Goal: Browse casually

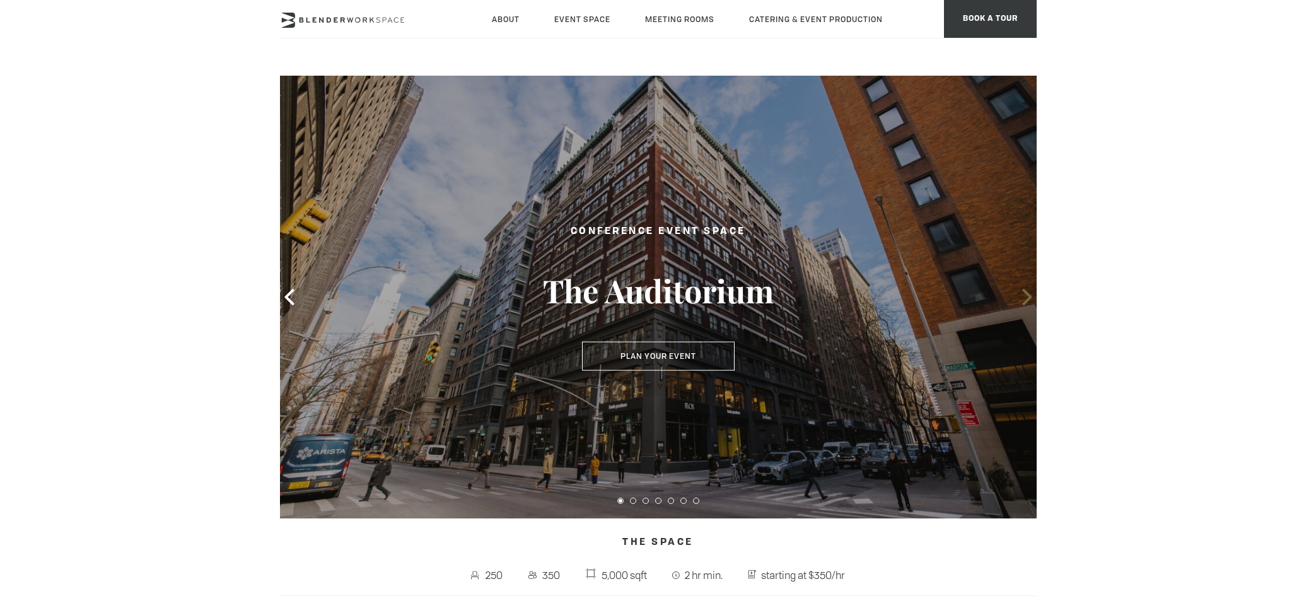
click at [1029, 300] on icon at bounding box center [1027, 297] width 9 height 16
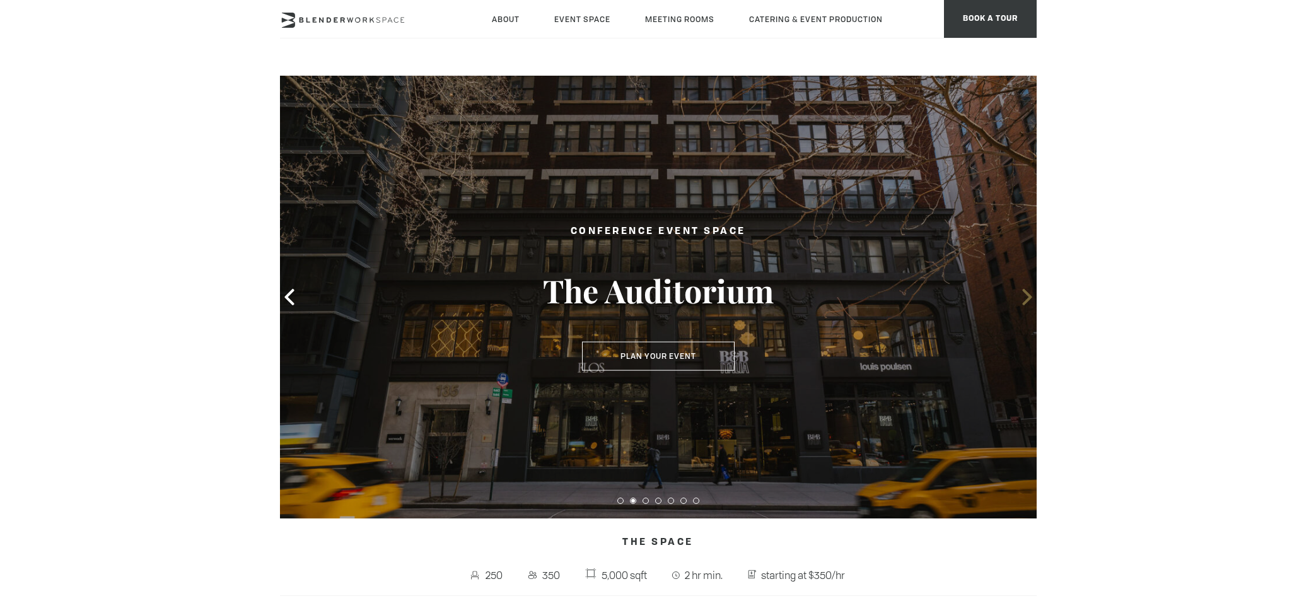
click at [1029, 300] on icon at bounding box center [1027, 297] width 9 height 16
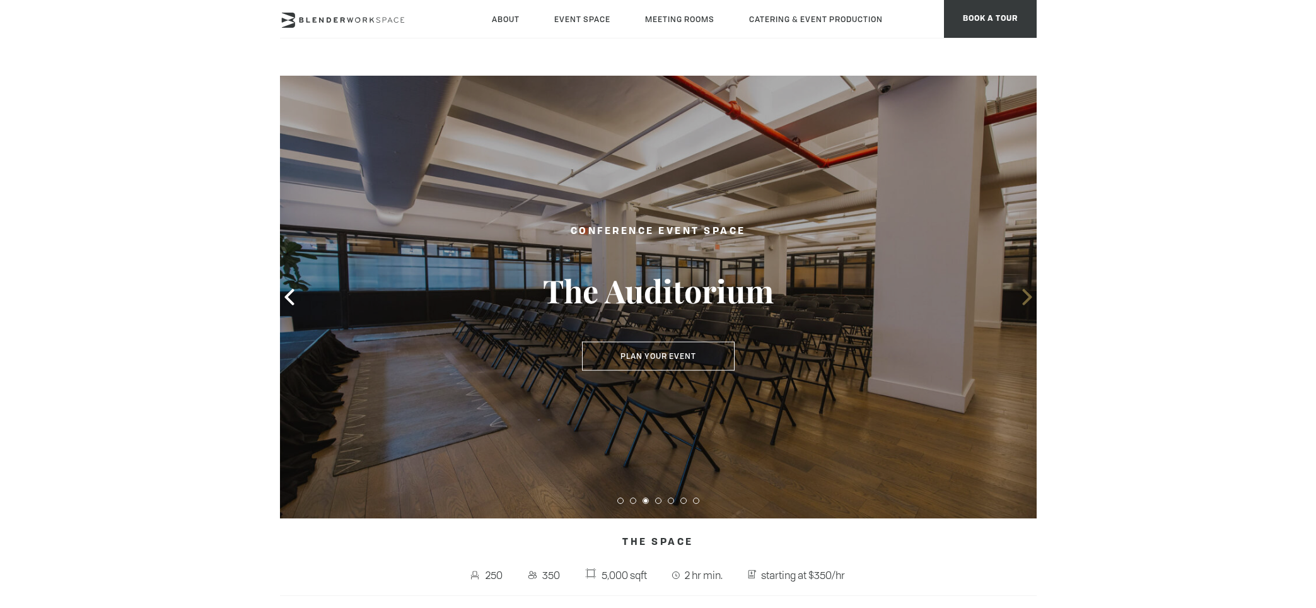
click at [1029, 300] on icon at bounding box center [1027, 297] width 9 height 16
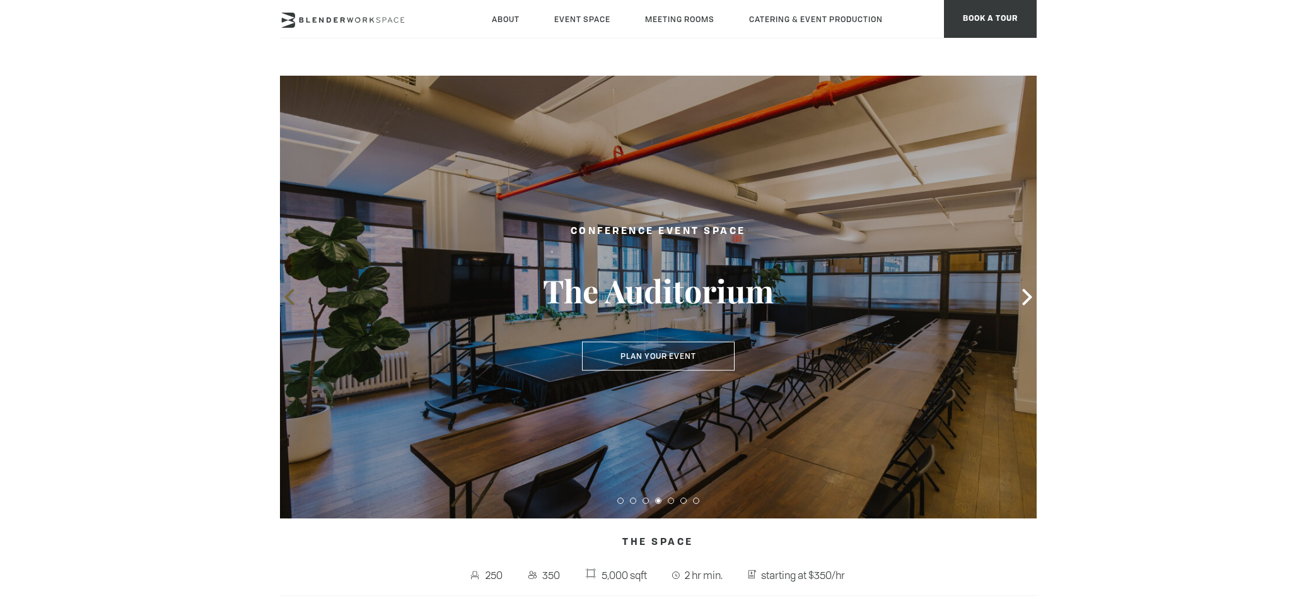
click at [289, 296] on icon at bounding box center [289, 297] width 16 height 16
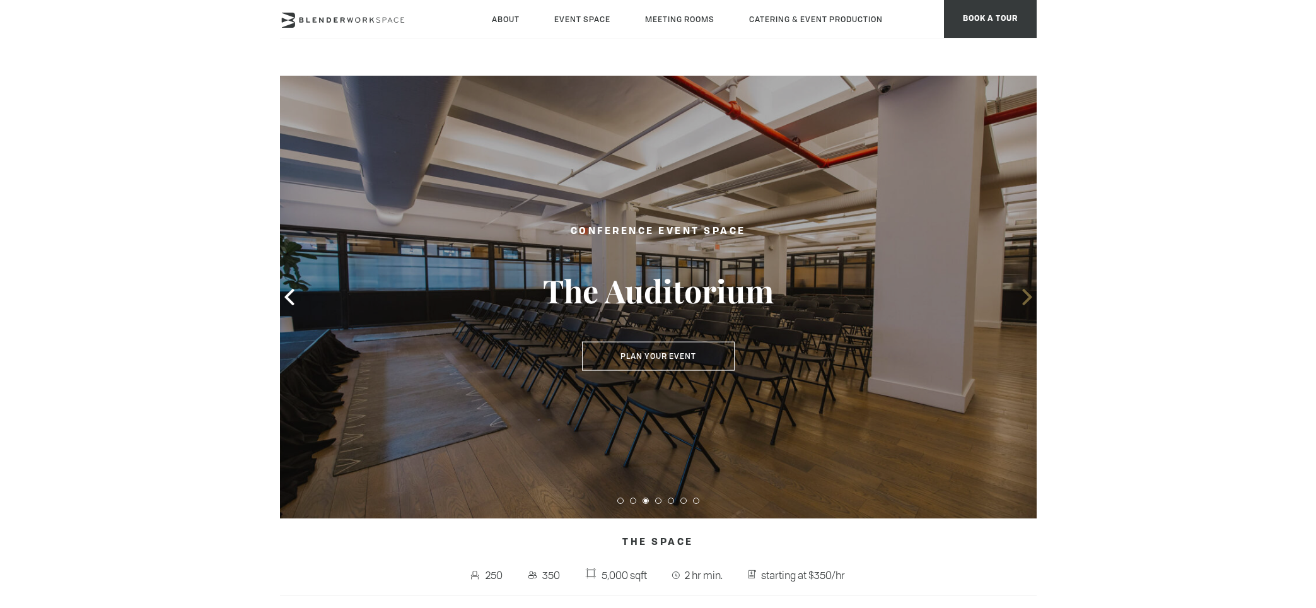
click at [1029, 296] on icon at bounding box center [1027, 297] width 9 height 16
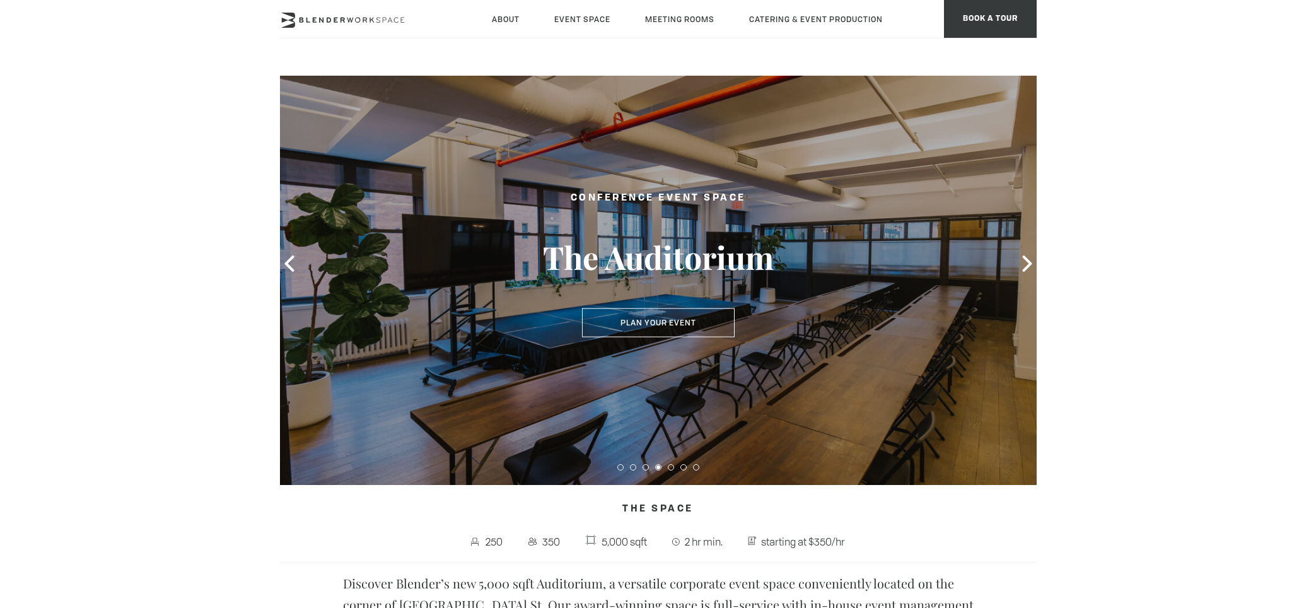
scroll to position [35, 0]
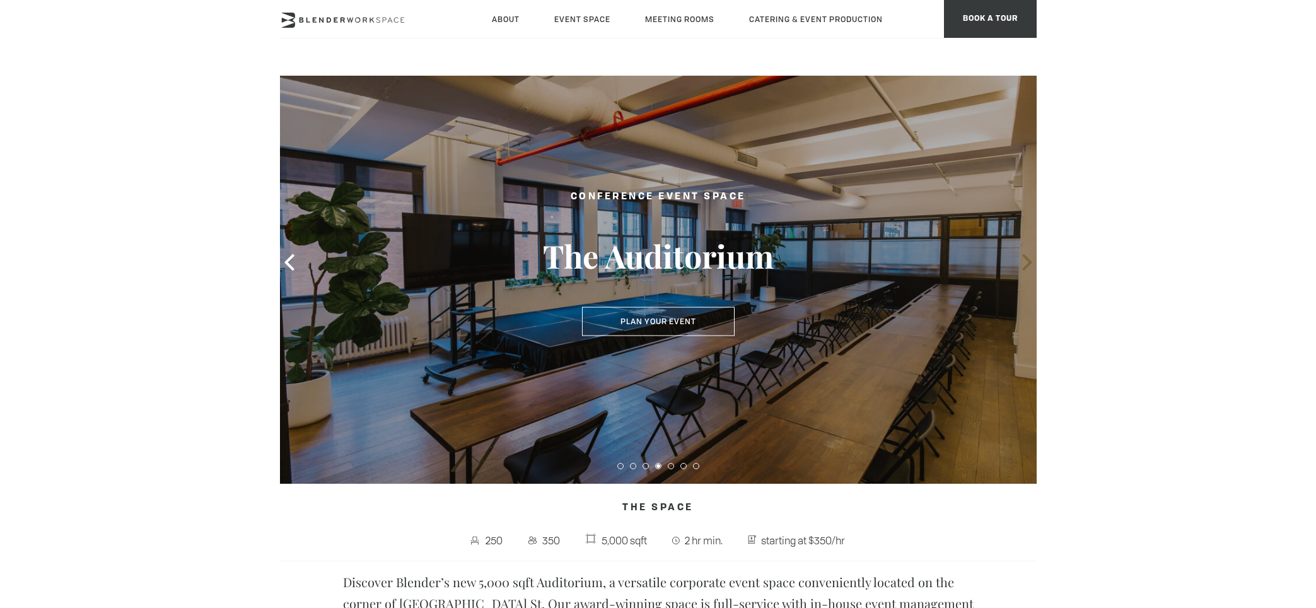
click at [1024, 263] on icon at bounding box center [1027, 262] width 16 height 16
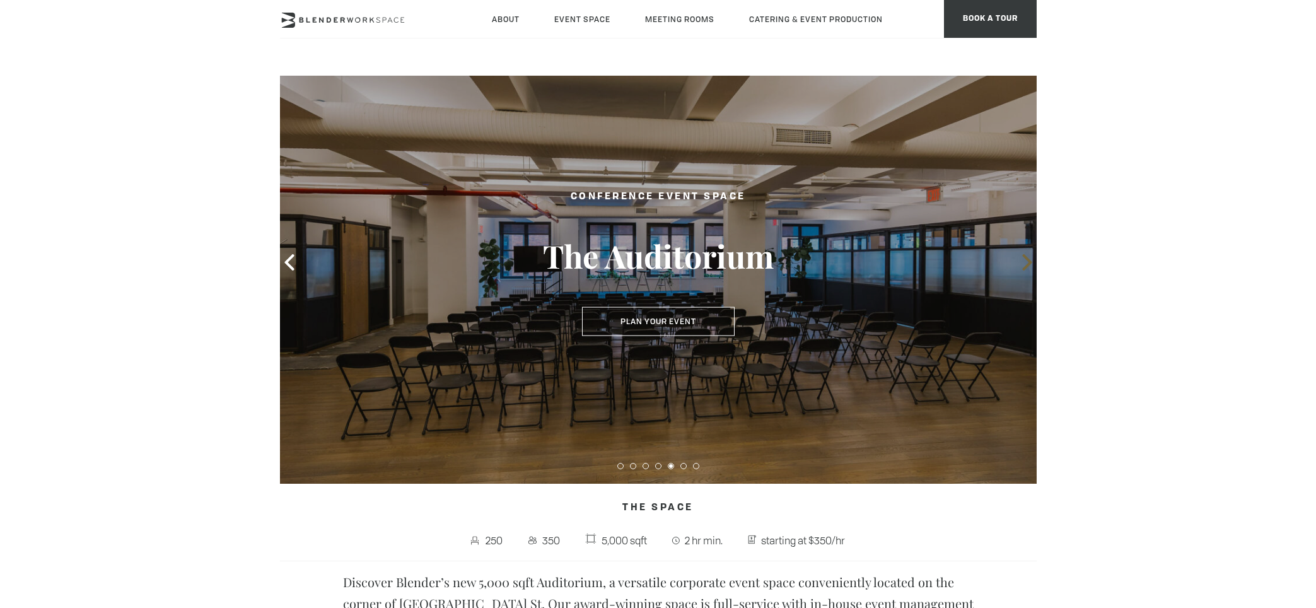
click at [1024, 263] on icon at bounding box center [1027, 262] width 16 height 16
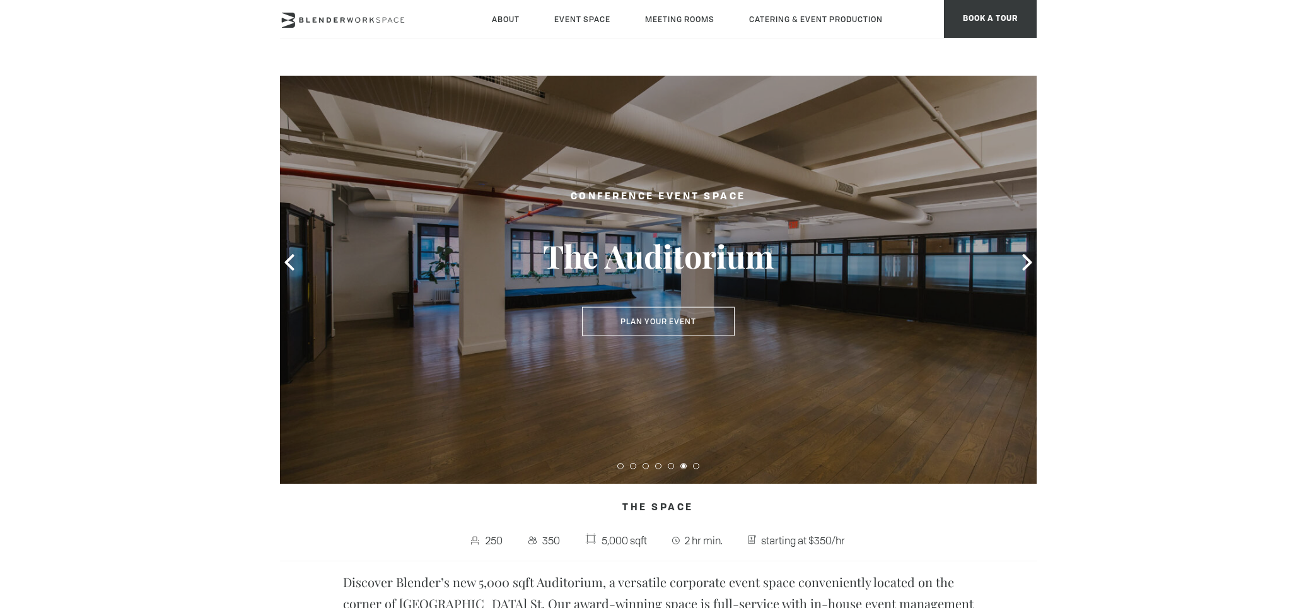
click at [298, 266] on div at bounding box center [658, 262] width 757 height 443
click at [293, 263] on icon at bounding box center [289, 262] width 16 height 16
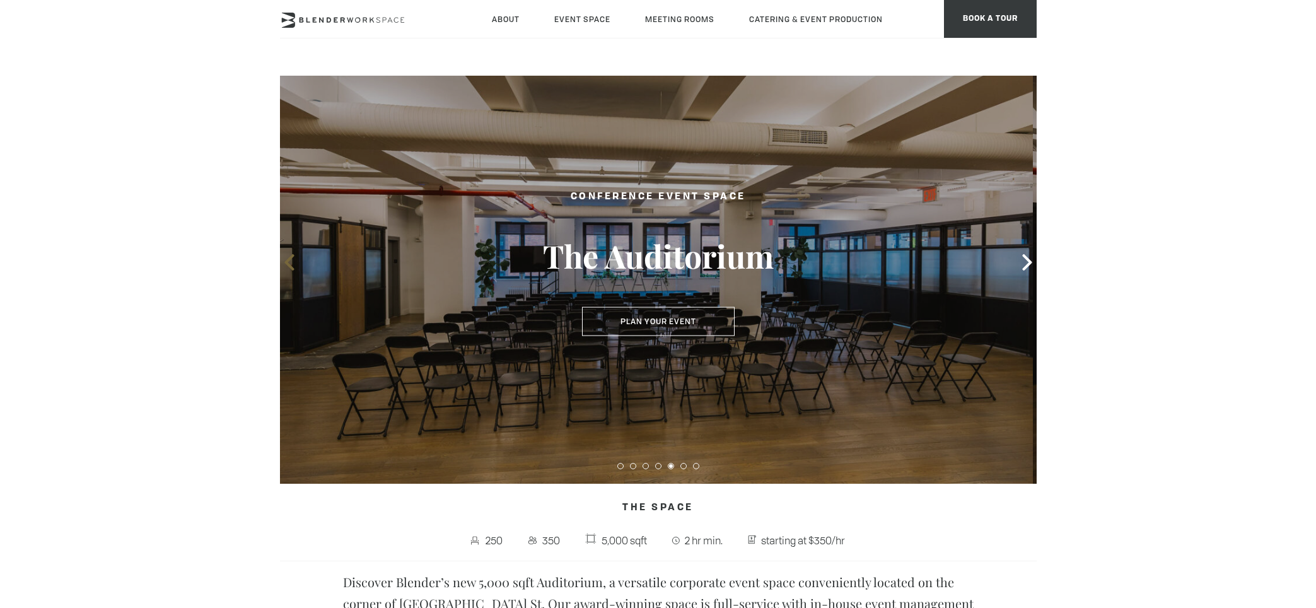
click at [293, 263] on icon at bounding box center [289, 262] width 16 height 16
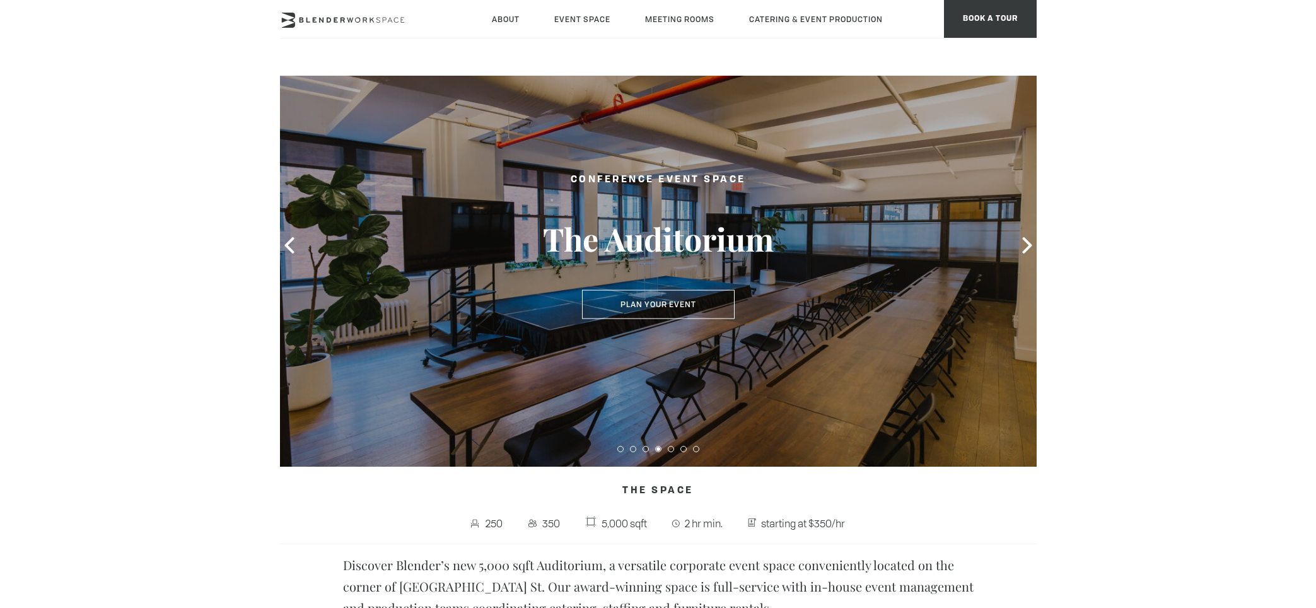
scroll to position [0, 0]
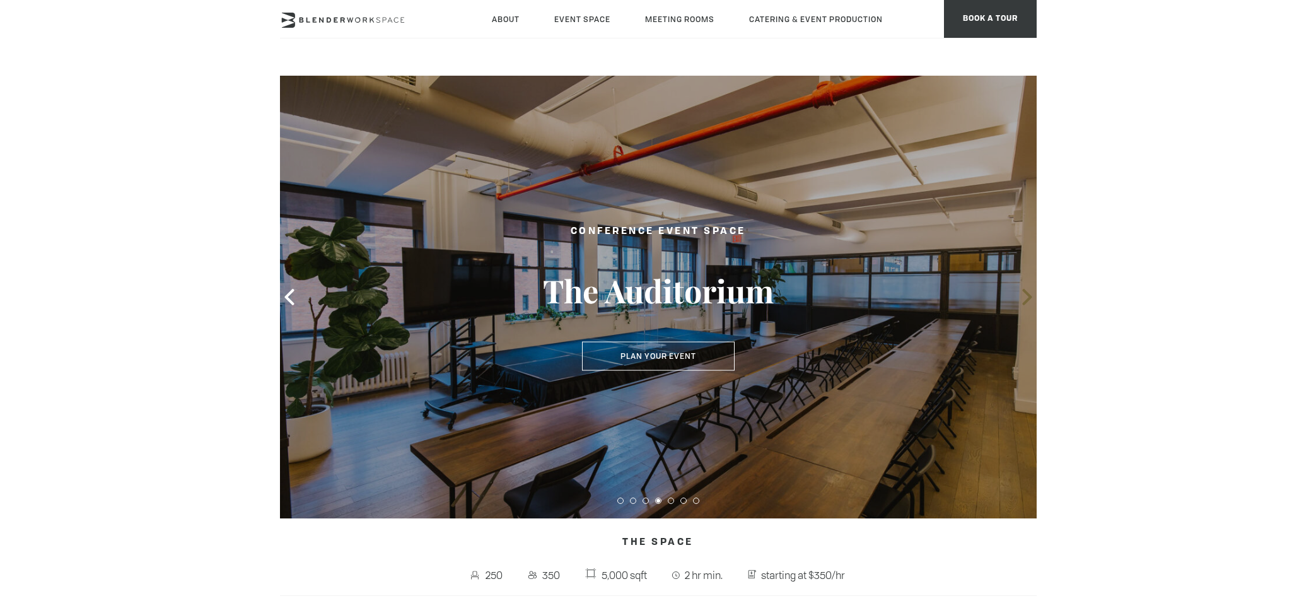
click at [1026, 305] on icon at bounding box center [1027, 297] width 16 height 16
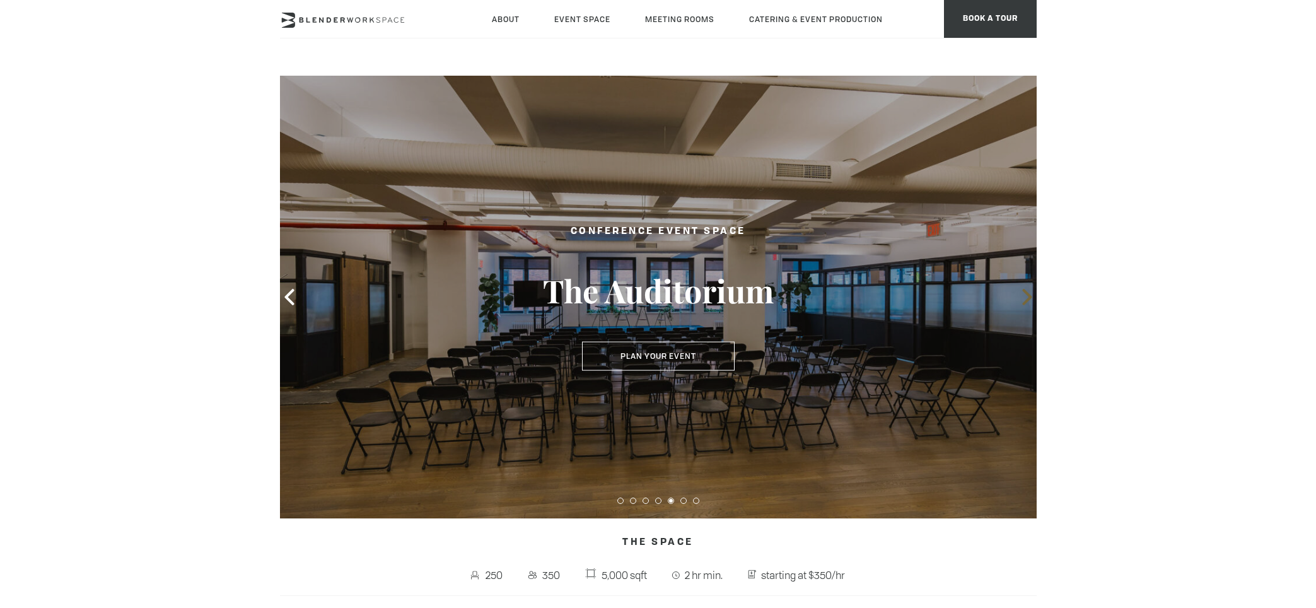
click at [1026, 305] on icon at bounding box center [1027, 297] width 16 height 16
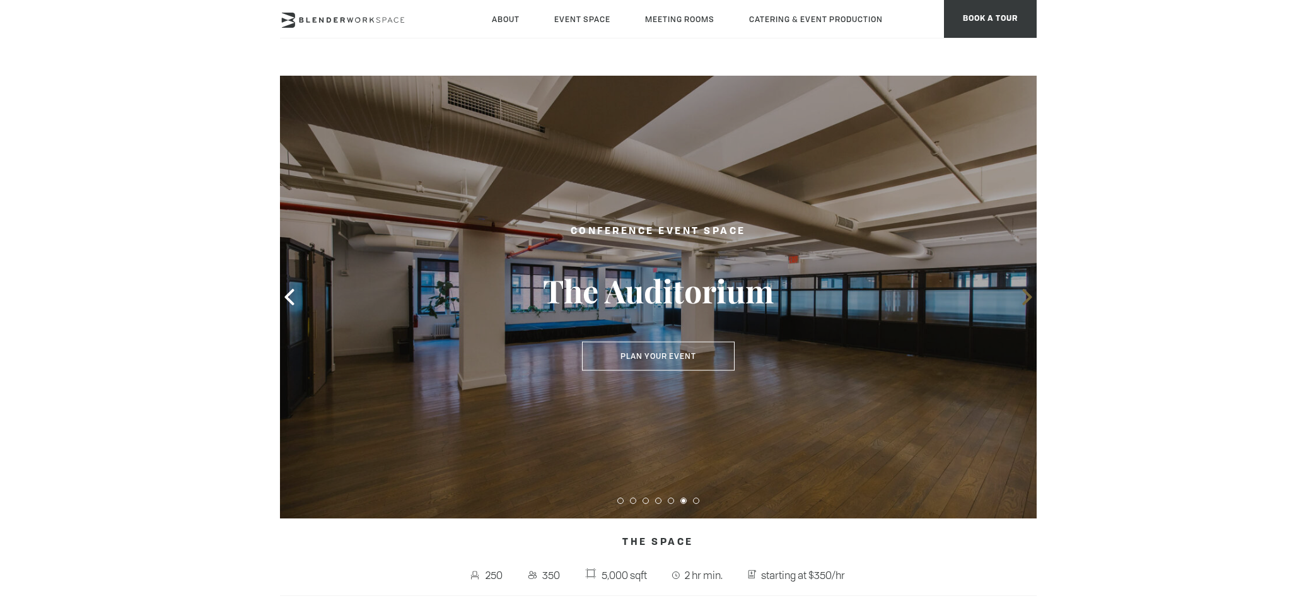
click at [1026, 305] on icon at bounding box center [1027, 297] width 16 height 16
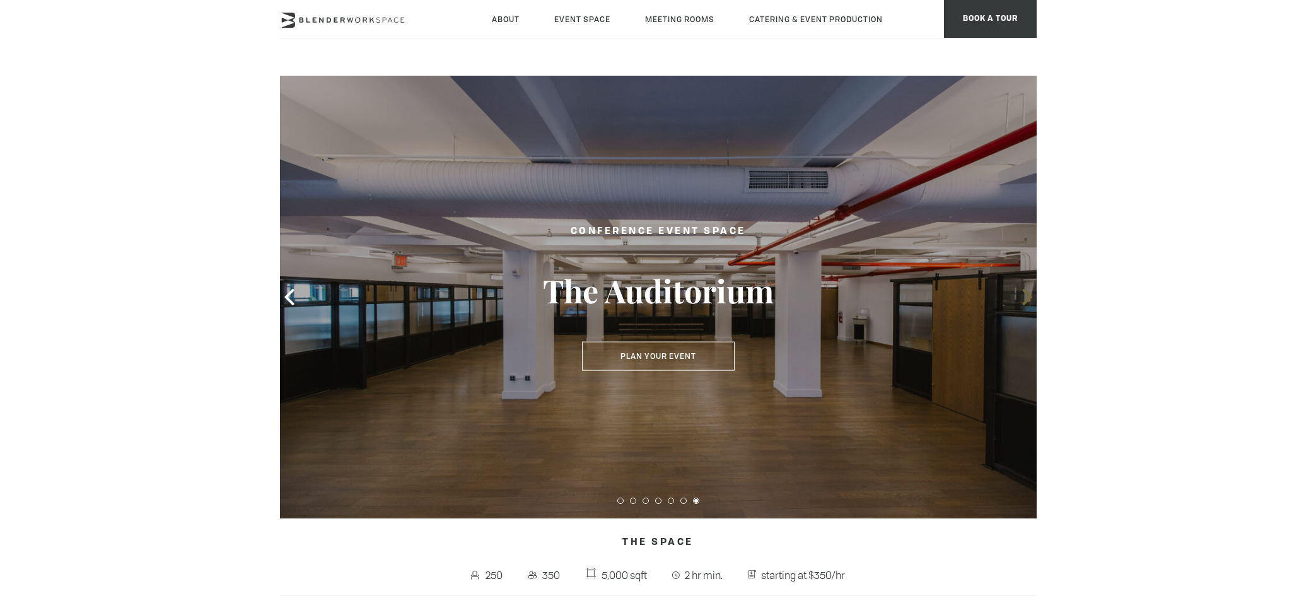
click at [1026, 305] on icon at bounding box center [1027, 297] width 16 height 16
